Goal: Task Accomplishment & Management: Manage account settings

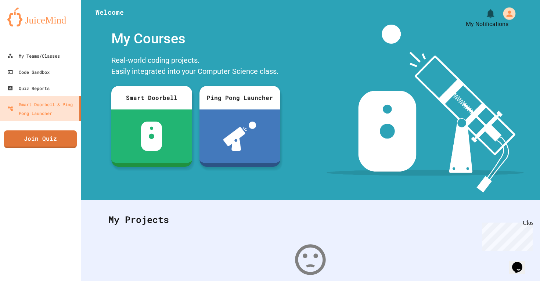
click at [490, 11] on icon "My Notifications" at bounding box center [490, 13] width 7 height 9
click at [479, 281] on div at bounding box center [270, 281] width 540 height 0
click at [30, 87] on div "Quiz Reports" at bounding box center [27, 88] width 43 height 9
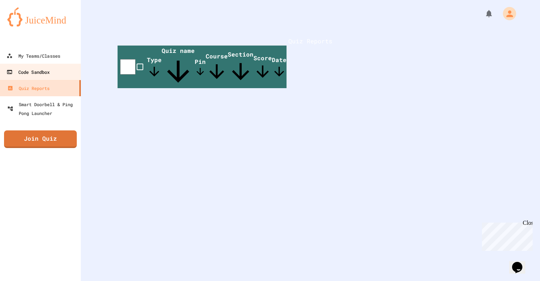
click at [50, 70] on div "Code Sandbox" at bounding box center [28, 72] width 43 height 9
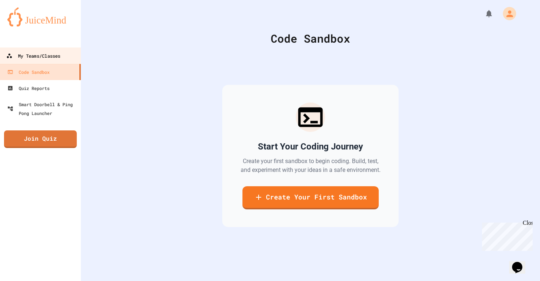
click at [56, 56] on div "My Teams/Classes" at bounding box center [33, 55] width 54 height 9
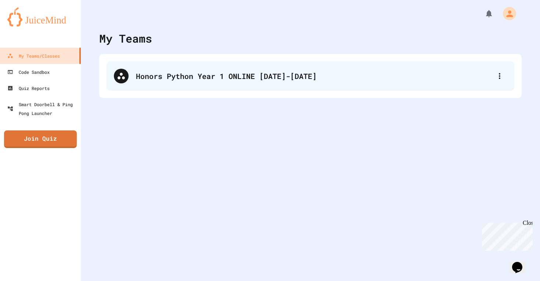
click at [234, 80] on div "Honors Python Year 1 ONLINE [DATE]-[DATE]" at bounding box center [314, 76] width 356 height 11
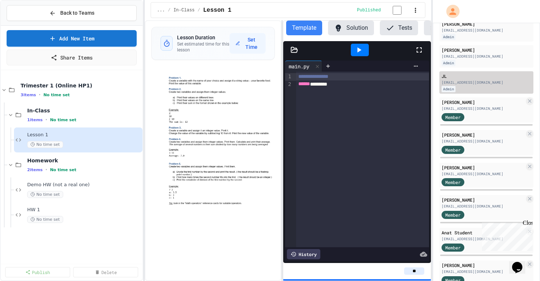
scroll to position [152, 0]
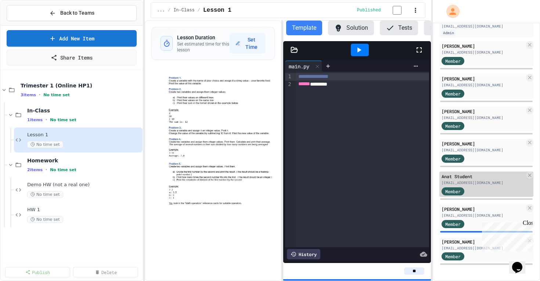
click at [451, 194] on span "Member" at bounding box center [452, 191] width 15 height 7
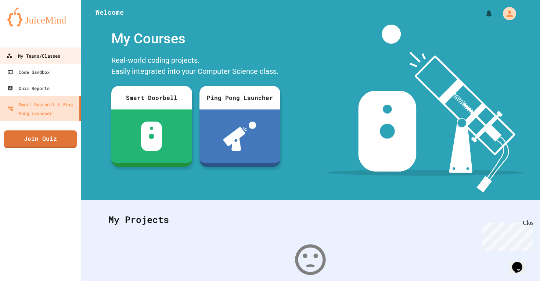
click at [30, 54] on div "My Teams/Classes" at bounding box center [33, 55] width 54 height 9
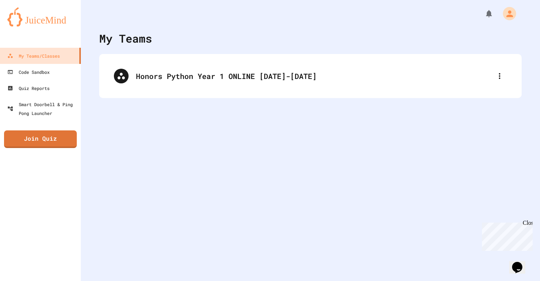
click at [205, 58] on div "Honors Python Year 1 ONLINE [DATE]-[DATE]" at bounding box center [310, 76] width 423 height 44
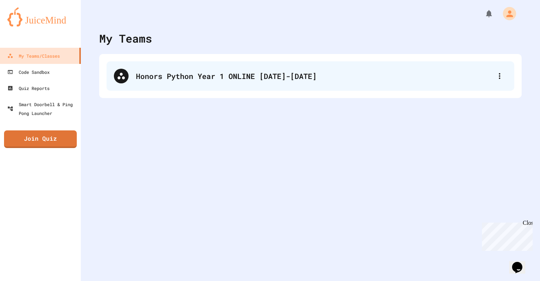
click at [195, 82] on div "Honors Python Year 1 ONLINE [DATE]-[DATE]" at bounding box center [311, 75] width 408 height 29
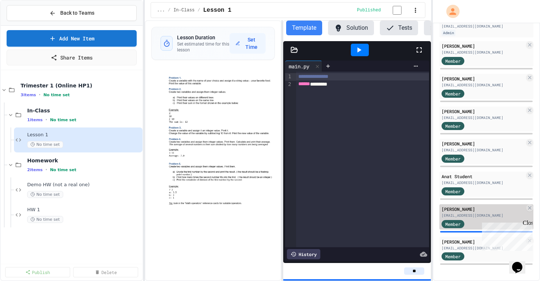
scroll to position [151, 0]
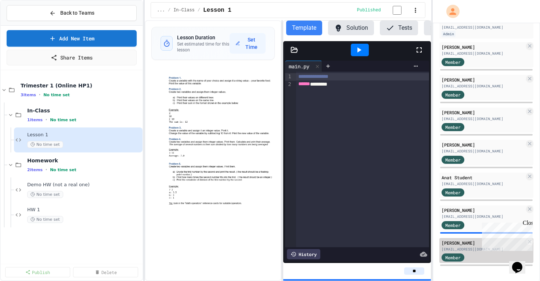
click at [471, 247] on div "[EMAIL_ADDRESS][DOMAIN_NAME]" at bounding box center [483, 250] width 83 height 6
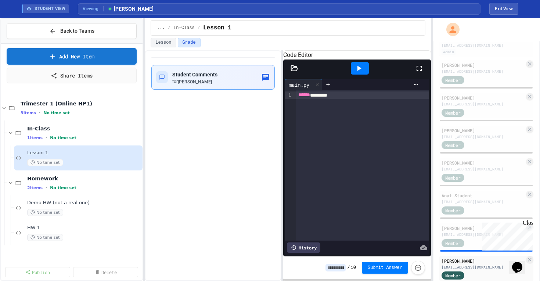
click at [264, 78] on icon "button" at bounding box center [265, 77] width 9 height 9
click at [466, 200] on div "[EMAIL_ADDRESS][DOMAIN_NAME]" at bounding box center [483, 202] width 83 height 6
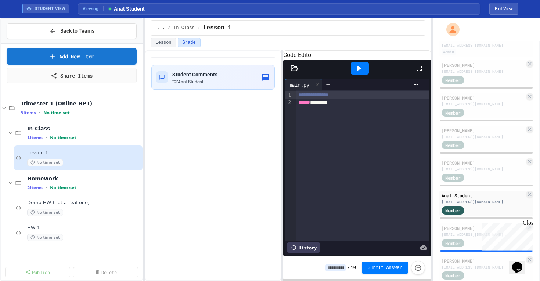
click at [294, 71] on icon at bounding box center [294, 67] width 6 height 5
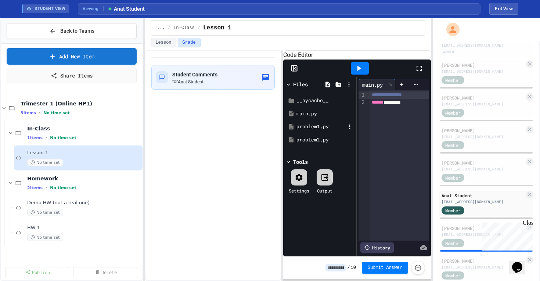
click at [313, 130] on div "problem1.py" at bounding box center [321, 126] width 49 height 7
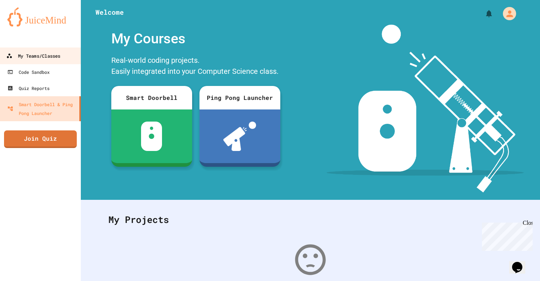
click at [44, 54] on div "My Teams/Classes" at bounding box center [33, 55] width 54 height 9
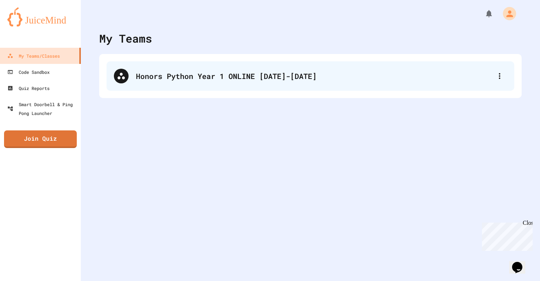
click at [212, 71] on div "Honors Python Year 1 ONLINE [DATE]-[DATE]" at bounding box center [314, 76] width 356 height 11
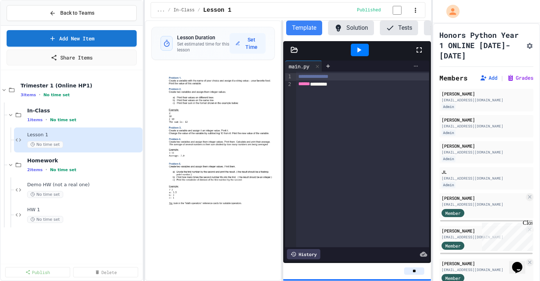
click at [417, 65] on icon at bounding box center [416, 66] width 6 height 6
click at [415, 65] on div at bounding box center [270, 140] width 540 height 281
click at [52, 214] on div "HW 1 No time set" at bounding box center [80, 215] width 107 height 16
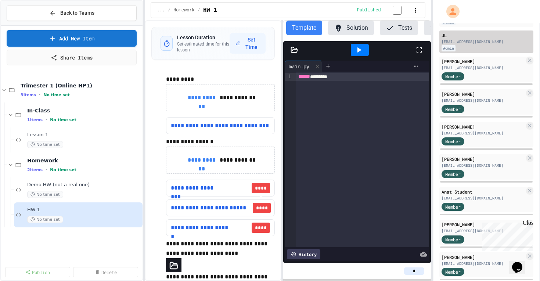
scroll to position [152, 0]
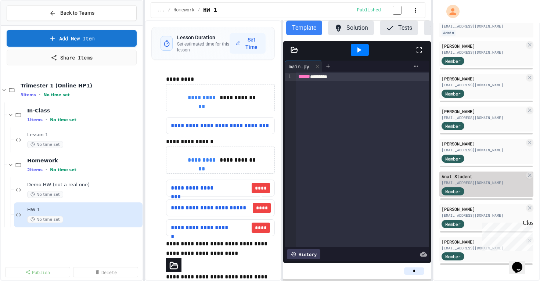
click at [454, 191] on span "Member" at bounding box center [452, 191] width 15 height 7
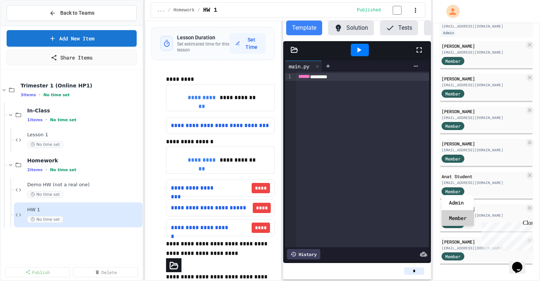
click at [455, 218] on div "Member" at bounding box center [458, 218] width 32 height 15
click at [439, 274] on p "×" at bounding box center [486, 278] width 94 height 9
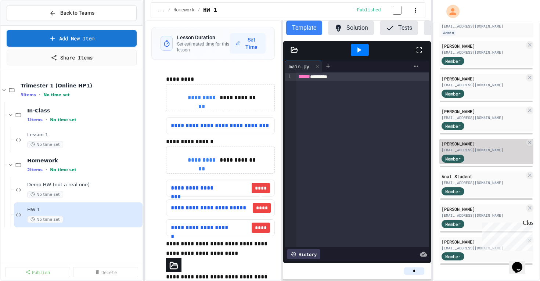
click at [450, 159] on span "Member" at bounding box center [452, 158] width 15 height 7
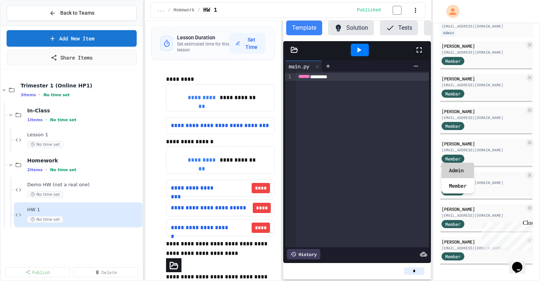
click at [454, 169] on div "Admin" at bounding box center [458, 170] width 32 height 15
click at [439, 274] on p "×" at bounding box center [486, 278] width 94 height 9
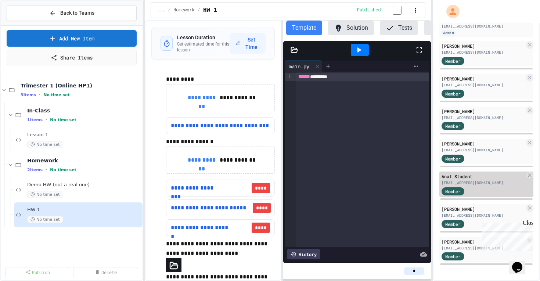
click at [452, 188] on span "Member" at bounding box center [452, 191] width 15 height 7
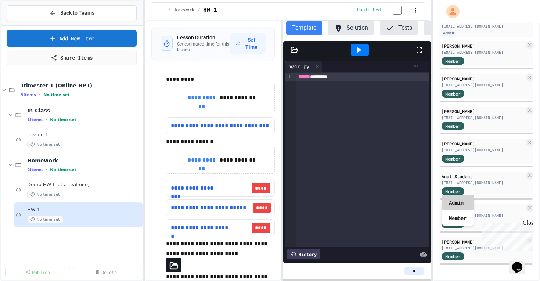
click at [452, 203] on div "Admin" at bounding box center [458, 202] width 32 height 15
click at [439, 274] on p "×" at bounding box center [486, 278] width 94 height 9
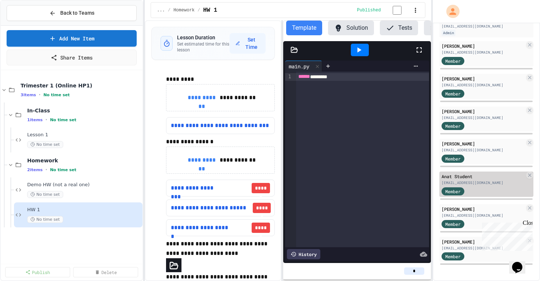
click at [456, 193] on span "Member" at bounding box center [452, 191] width 15 height 7
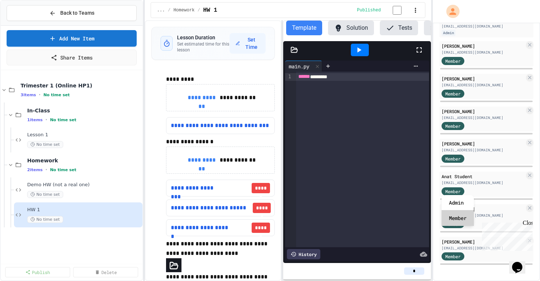
click at [456, 216] on div "Member" at bounding box center [458, 218] width 32 height 15
click at [439, 274] on p "×" at bounding box center [486, 278] width 94 height 9
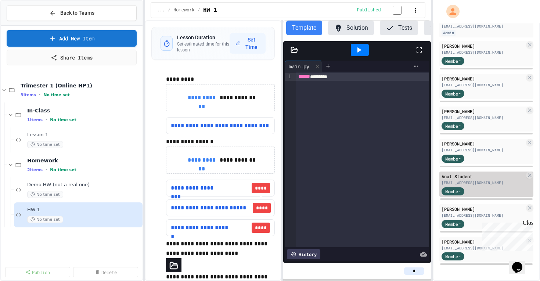
click at [453, 193] on span "Member" at bounding box center [452, 191] width 15 height 7
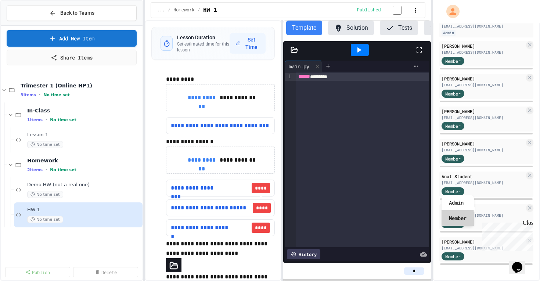
click at [454, 217] on div "Member" at bounding box center [458, 218] width 32 height 15
click at [439, 274] on p "×" at bounding box center [486, 278] width 94 height 9
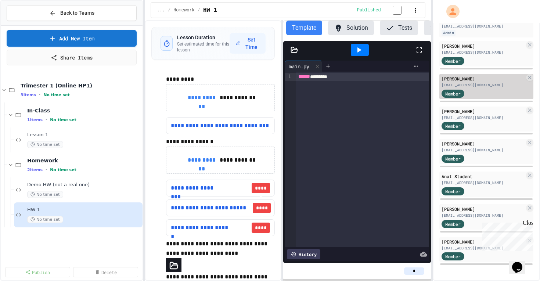
click at [453, 92] on span "Member" at bounding box center [452, 93] width 15 height 7
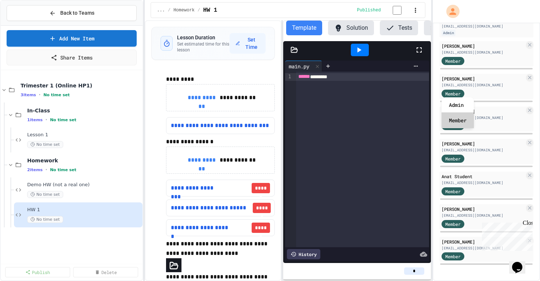
click at [453, 118] on div "Member" at bounding box center [458, 120] width 32 height 15
click at [439, 274] on p "×" at bounding box center [486, 278] width 94 height 9
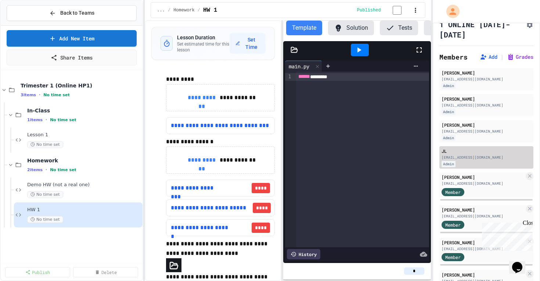
scroll to position [22, 0]
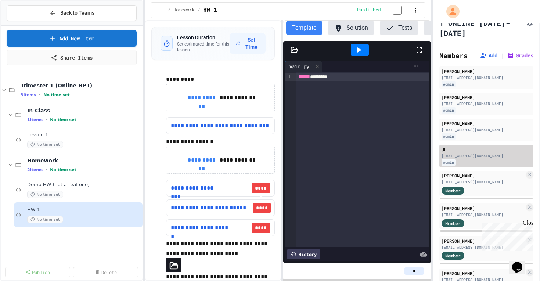
click at [450, 159] on div "JL ioulialev@hotmail.com Admin" at bounding box center [486, 156] width 94 height 22
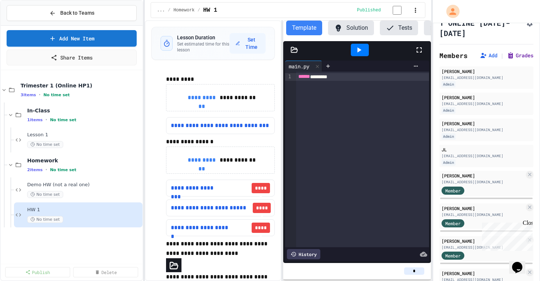
click at [517, 54] on button "Grades" at bounding box center [520, 55] width 26 height 7
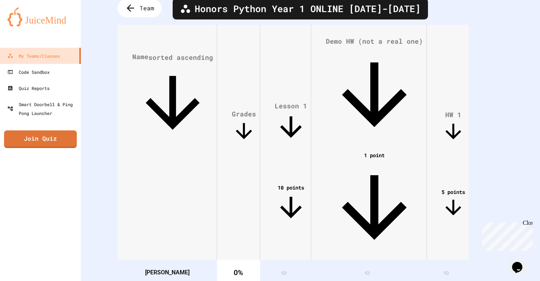
scroll to position [42, 0]
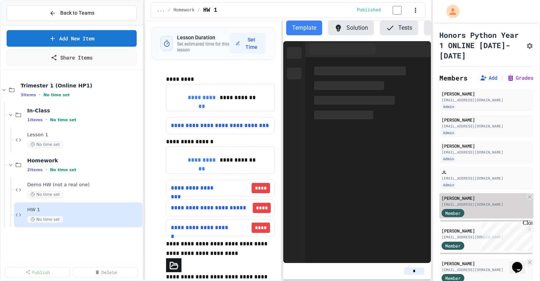
click at [466, 206] on div "[EMAIL_ADDRESS][DOMAIN_NAME]" at bounding box center [483, 205] width 83 height 6
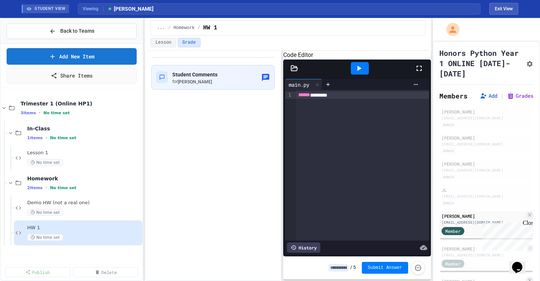
click at [188, 41] on button "Grade" at bounding box center [189, 43] width 23 height 10
click at [191, 80] on span "[PERSON_NAME]" at bounding box center [195, 81] width 34 height 5
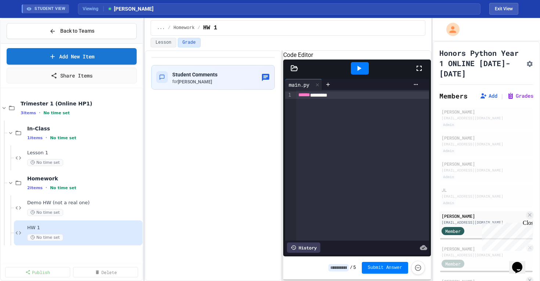
click at [329, 236] on div "****** ********" at bounding box center [362, 165] width 133 height 151
click at [67, 237] on div "No time set" at bounding box center [80, 237] width 107 height 7
click at [51, 10] on span "STUDENT VIEW" at bounding box center [50, 9] width 31 height 6
click at [504, 8] on button "Exit View" at bounding box center [503, 9] width 29 height 12
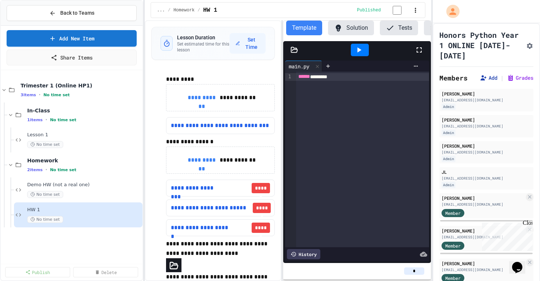
click at [490, 76] on button "Add" at bounding box center [489, 77] width 18 height 7
click at [455, 276] on span "Member" at bounding box center [452, 278] width 15 height 7
click at [454, 278] on span "Member" at bounding box center [452, 278] width 15 height 7
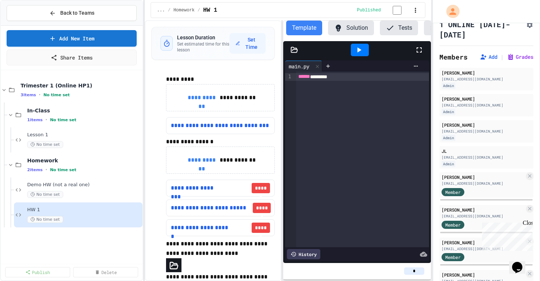
scroll to position [28, 0]
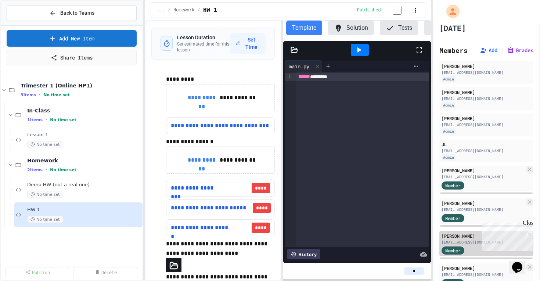
click at [455, 253] on span "Member" at bounding box center [452, 250] width 15 height 7
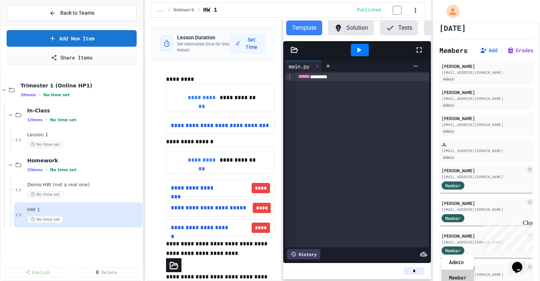
click at [456, 278] on div "Member" at bounding box center [458, 277] width 32 height 15
click at [529, 170] on icon at bounding box center [530, 169] width 6 height 6
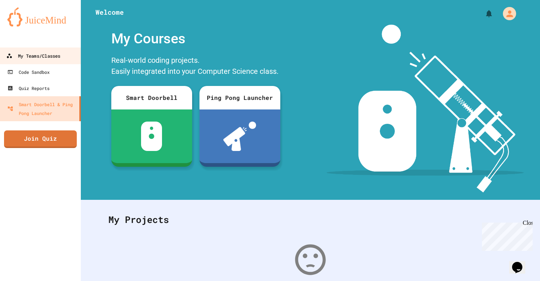
click at [31, 52] on div "My Teams/Classes" at bounding box center [33, 55] width 54 height 9
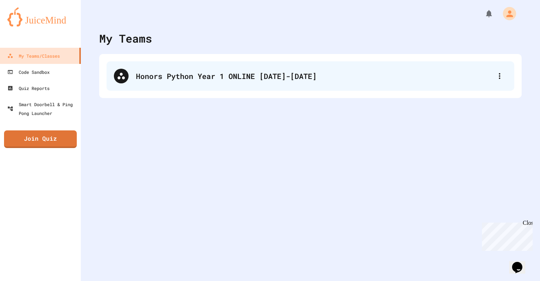
click at [277, 75] on div "Honors Python Year 1 ONLINE [DATE]-[DATE]" at bounding box center [314, 76] width 356 height 11
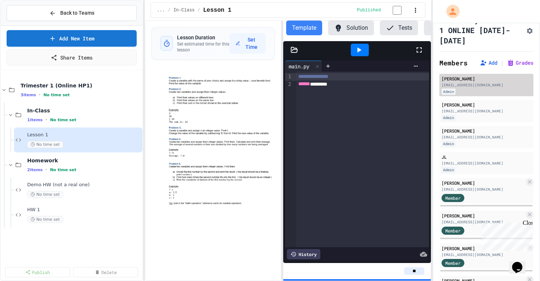
scroll to position [16, 0]
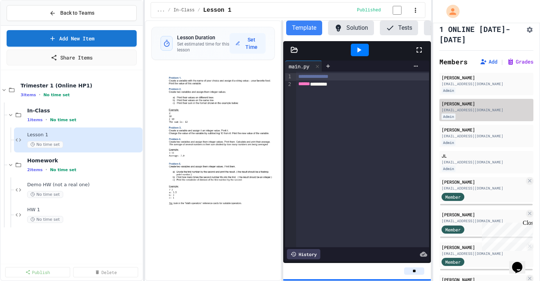
click at [454, 109] on div "[EMAIL_ADDRESS][DOMAIN_NAME]" at bounding box center [487, 110] width 90 height 6
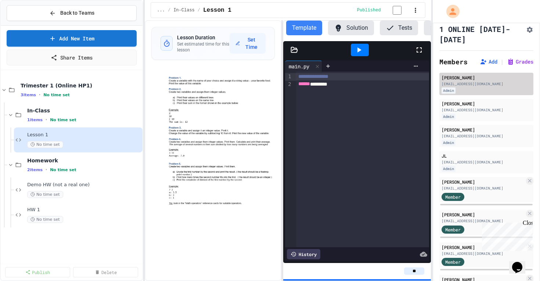
click at [486, 90] on div "Admin" at bounding box center [487, 90] width 90 height 6
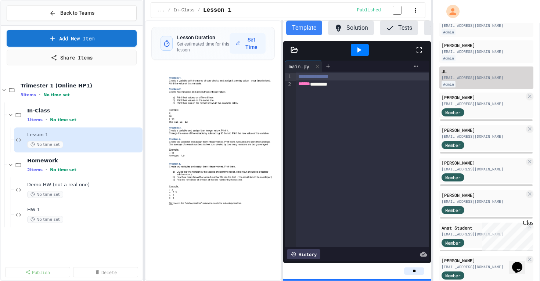
scroll to position [101, 0]
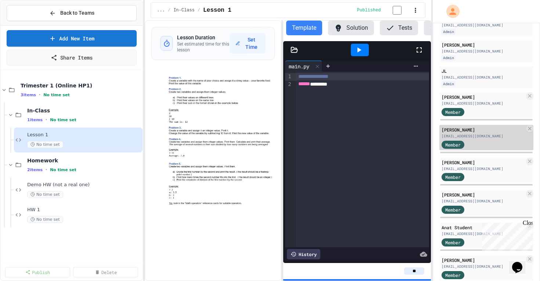
click at [468, 147] on div "Member" at bounding box center [460, 144] width 37 height 9
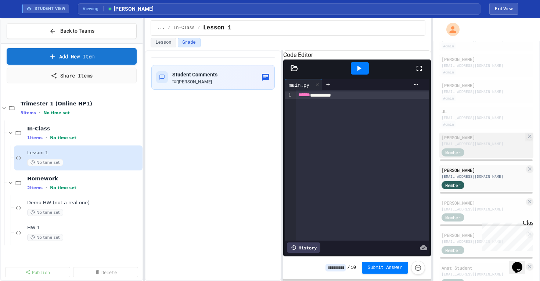
scroll to position [77, 0]
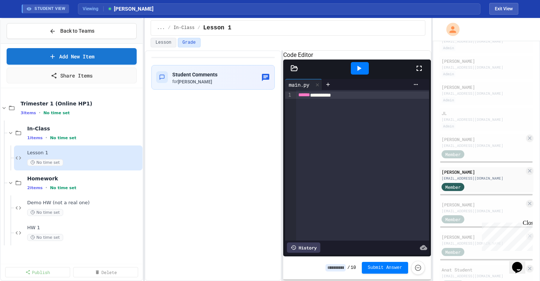
click at [292, 71] on icon at bounding box center [294, 67] width 6 height 5
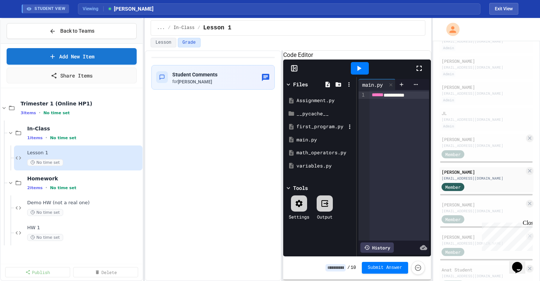
click at [301, 130] on div "first_program.py" at bounding box center [321, 126] width 49 height 7
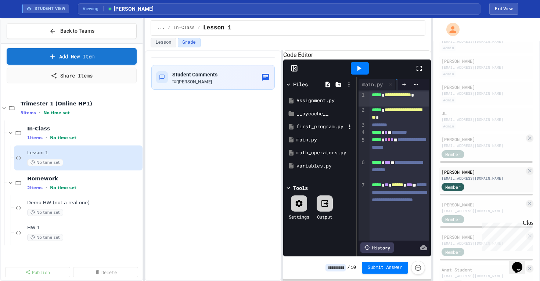
click at [301, 133] on div "first_program.py" at bounding box center [319, 126] width 69 height 13
